Goal: Navigation & Orientation: Find specific page/section

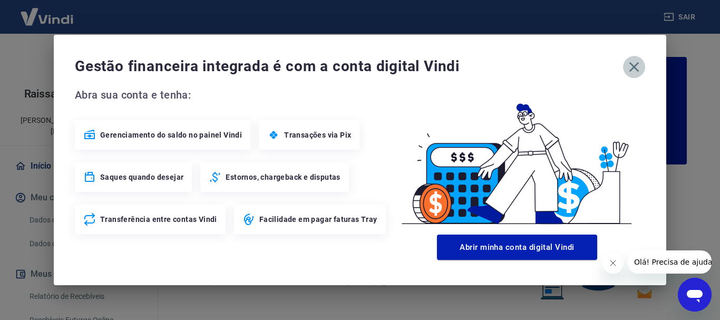
click at [634, 71] on icon "button" at bounding box center [633, 66] width 17 height 17
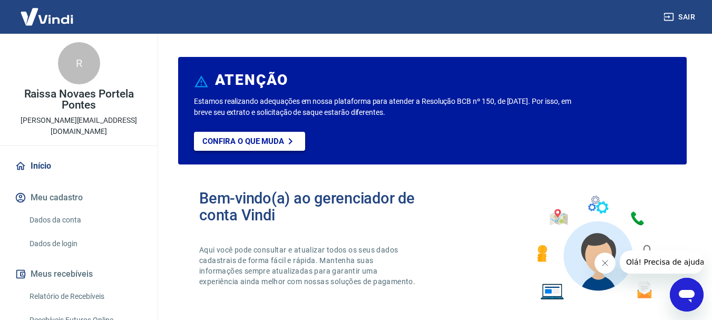
click at [293, 141] on icon at bounding box center [290, 141] width 13 height 13
